Goal: Find specific page/section: Find specific page/section

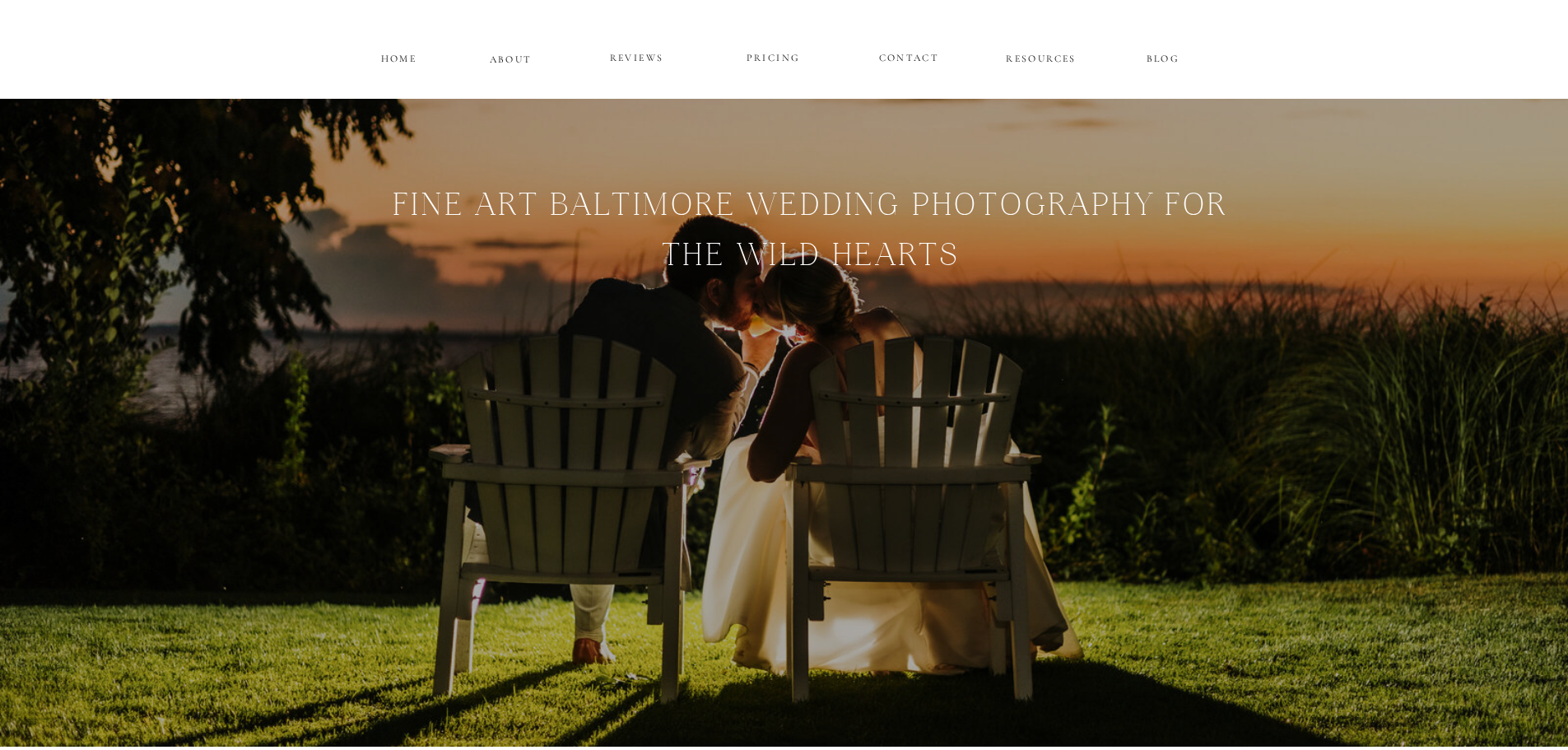
click at [1142, 284] on h1 "Fine Art Baltimore WEDDING pHOTOGRAPHY FOR THE WILD HEARTs" at bounding box center [811, 280] width 1202 height 193
click at [762, 54] on p "PRICING" at bounding box center [773, 58] width 99 height 20
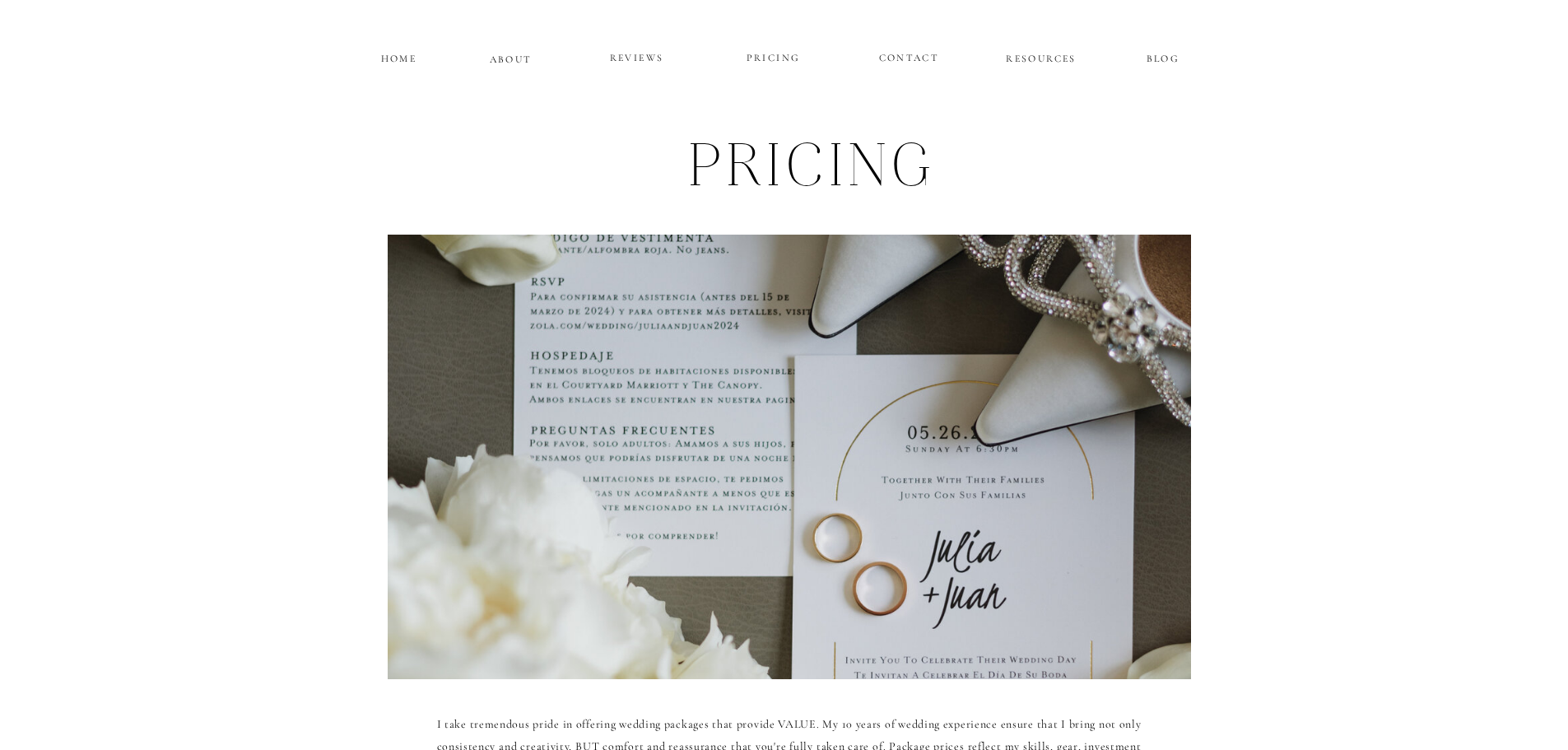
drag, startPoint x: 1198, startPoint y: 589, endPoint x: 1180, endPoint y: 285, distance: 304.5
click at [925, 51] on p "CONTACT" at bounding box center [909, 55] width 60 height 14
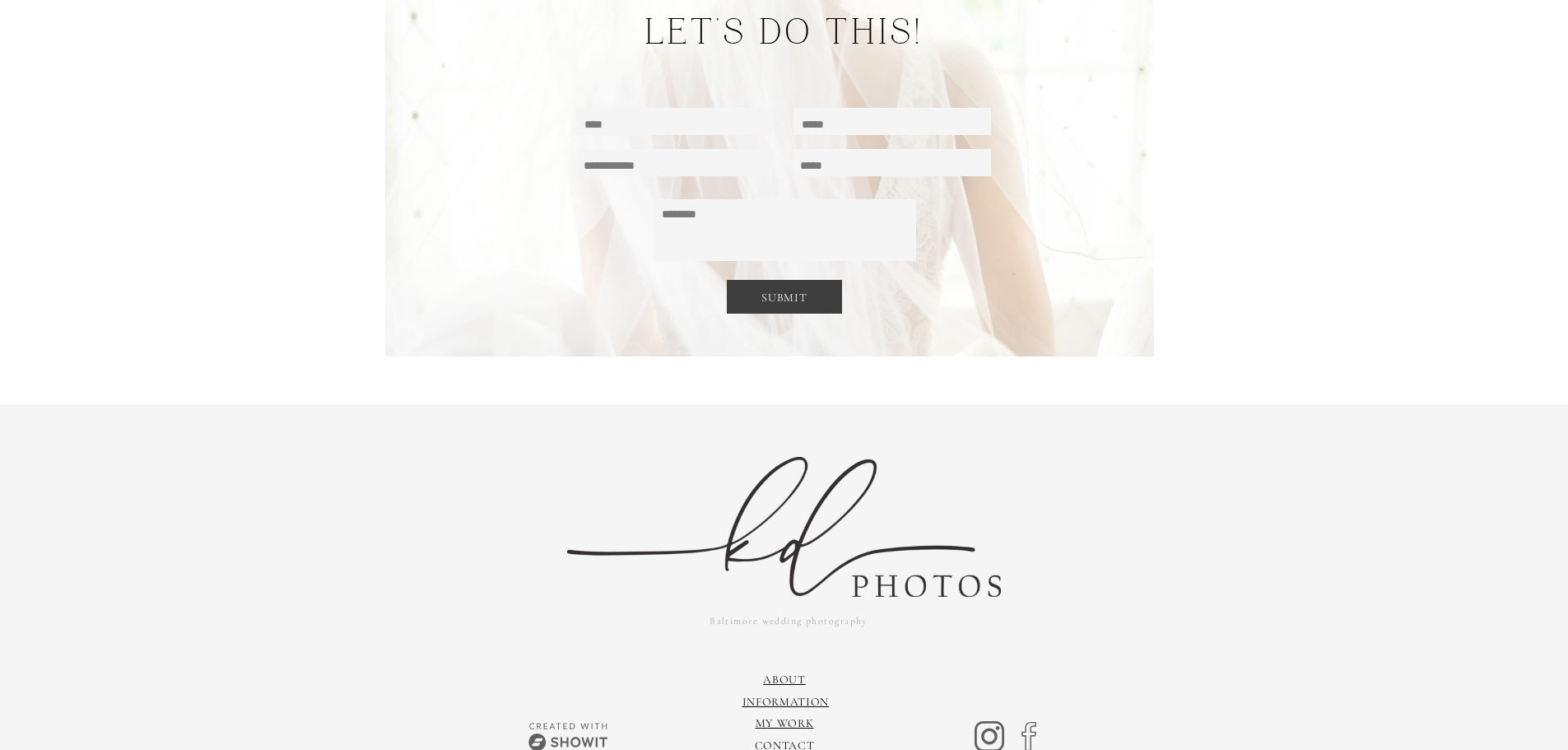
scroll to position [11173, 0]
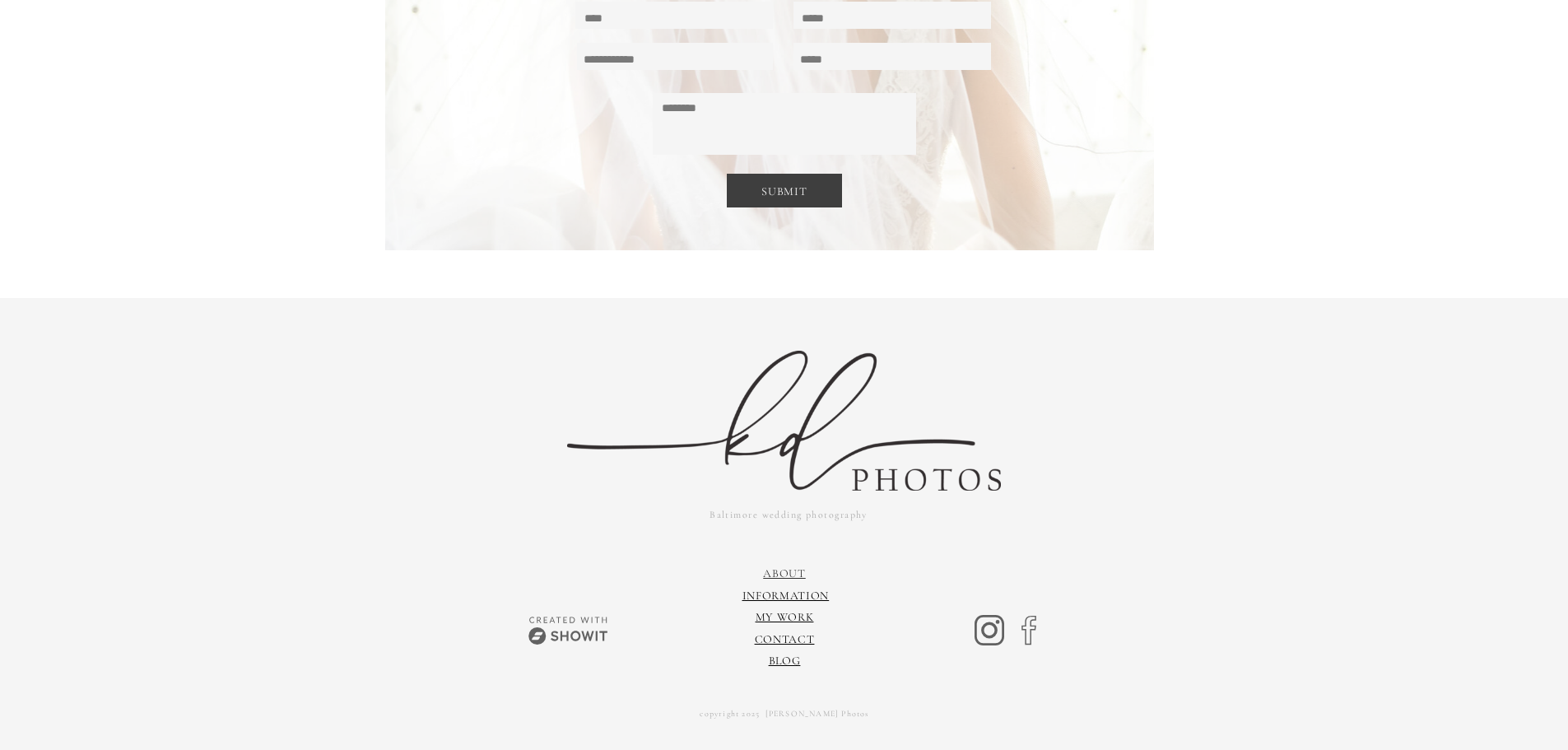
click at [777, 575] on link "About" at bounding box center [784, 572] width 42 height 14
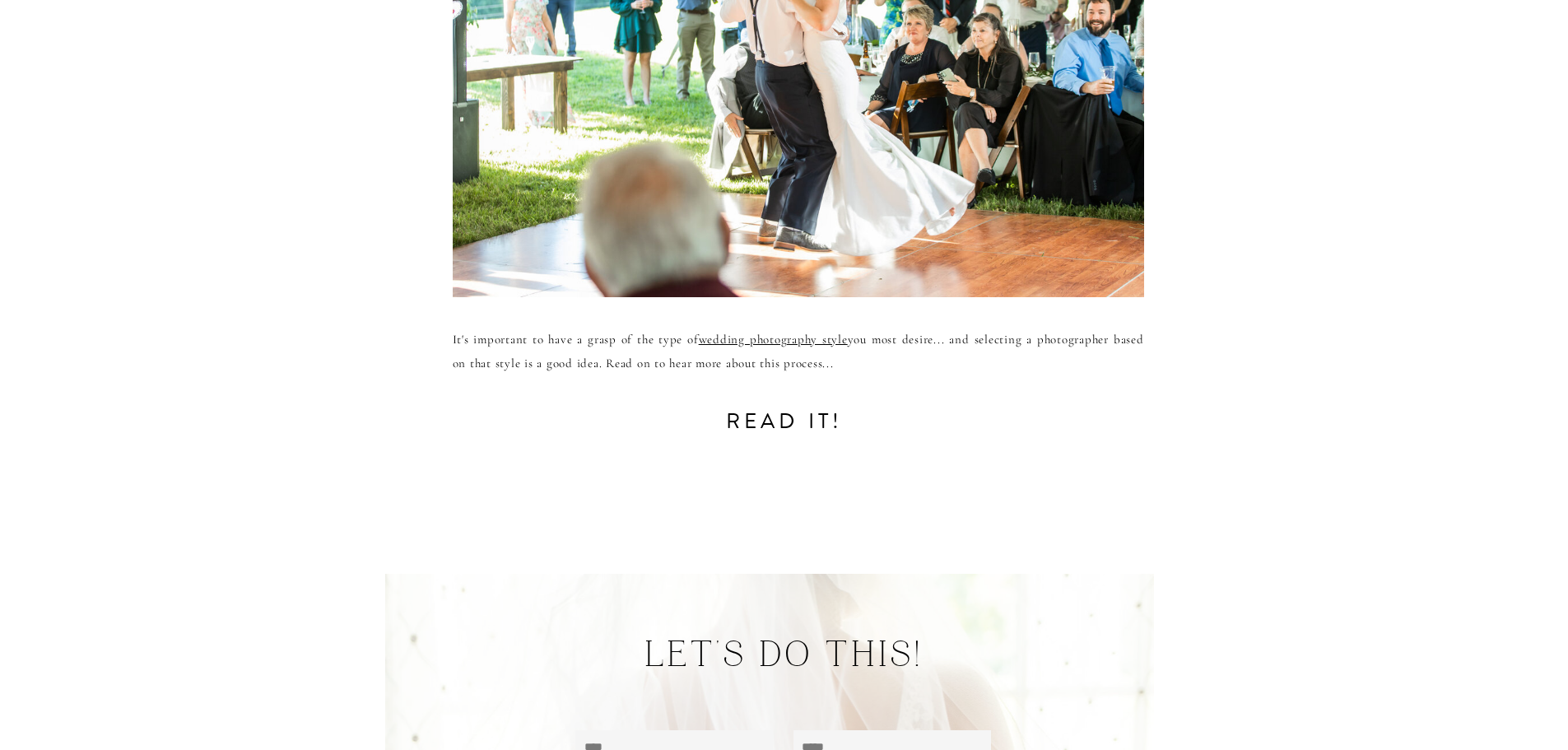
scroll to position [10680, 0]
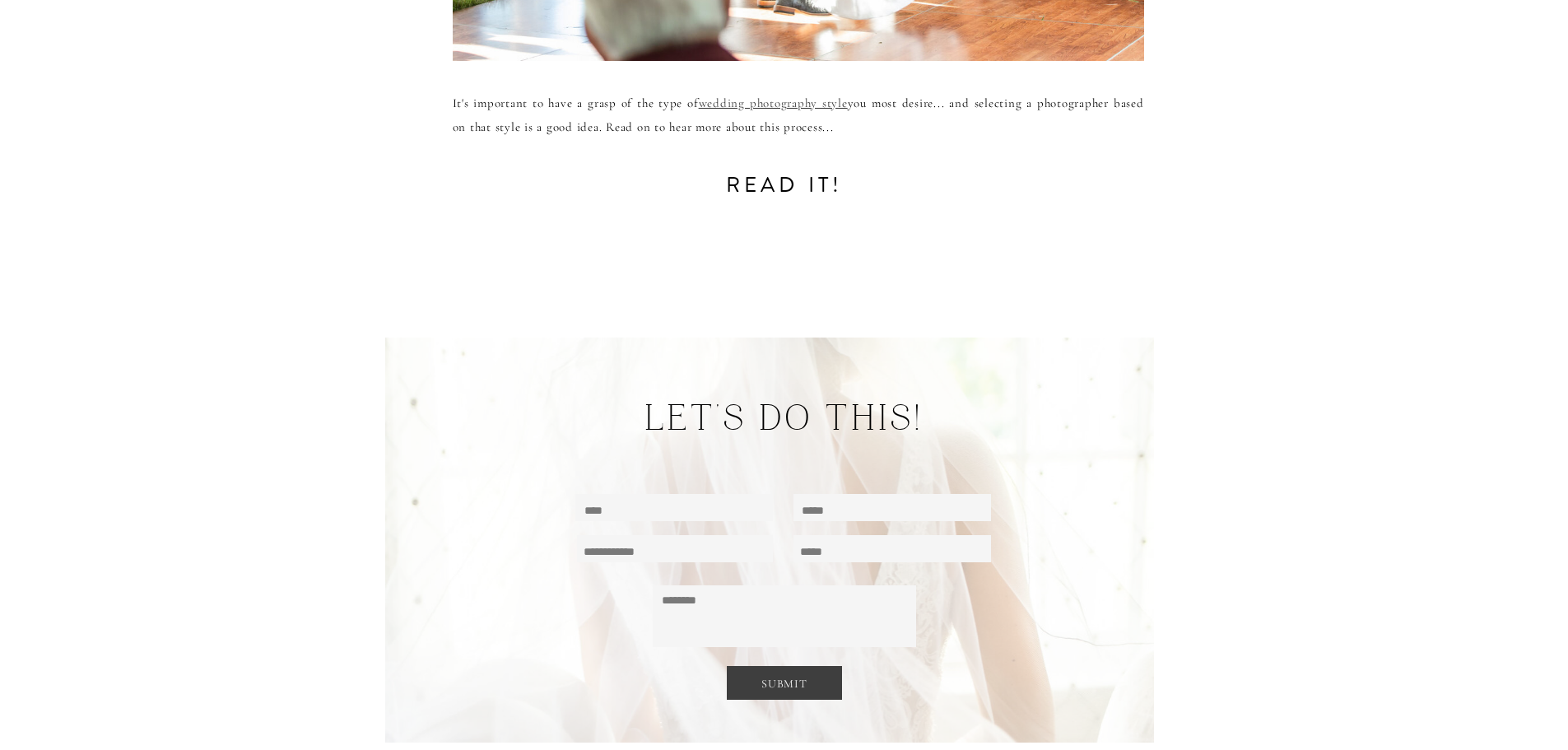
click at [755, 99] on link "wedding photography style" at bounding box center [773, 102] width 149 height 14
